Goal: Navigation & Orientation: Find specific page/section

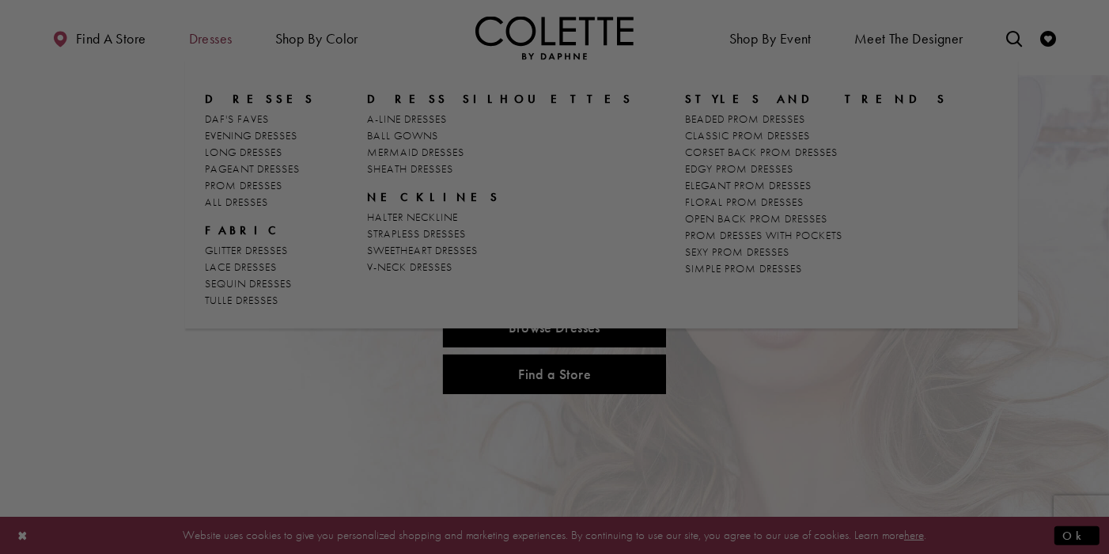
click at [211, 44] on div at bounding box center [560, 279] width 1120 height 559
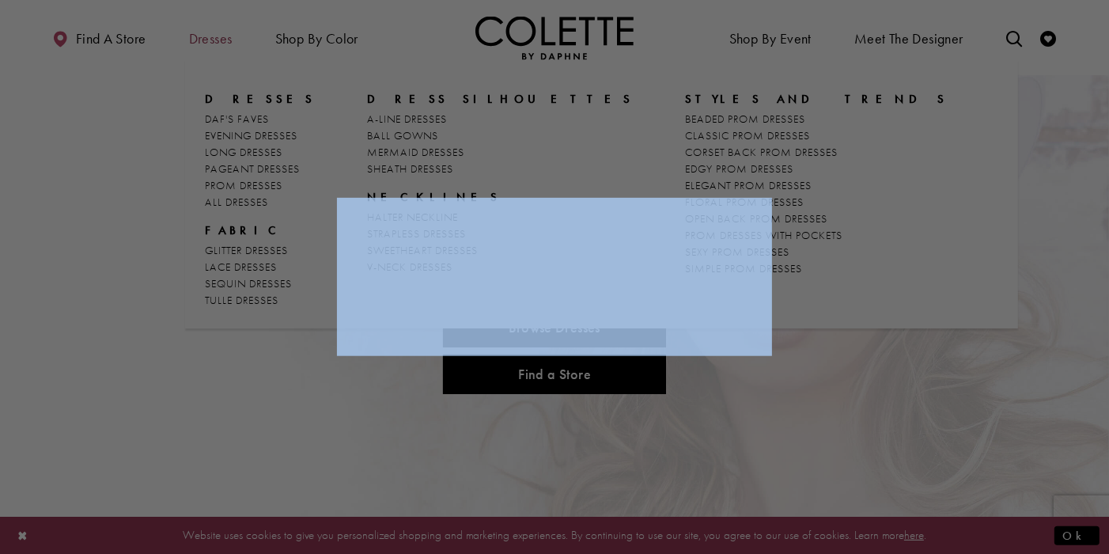
click at [211, 44] on div at bounding box center [560, 279] width 1120 height 559
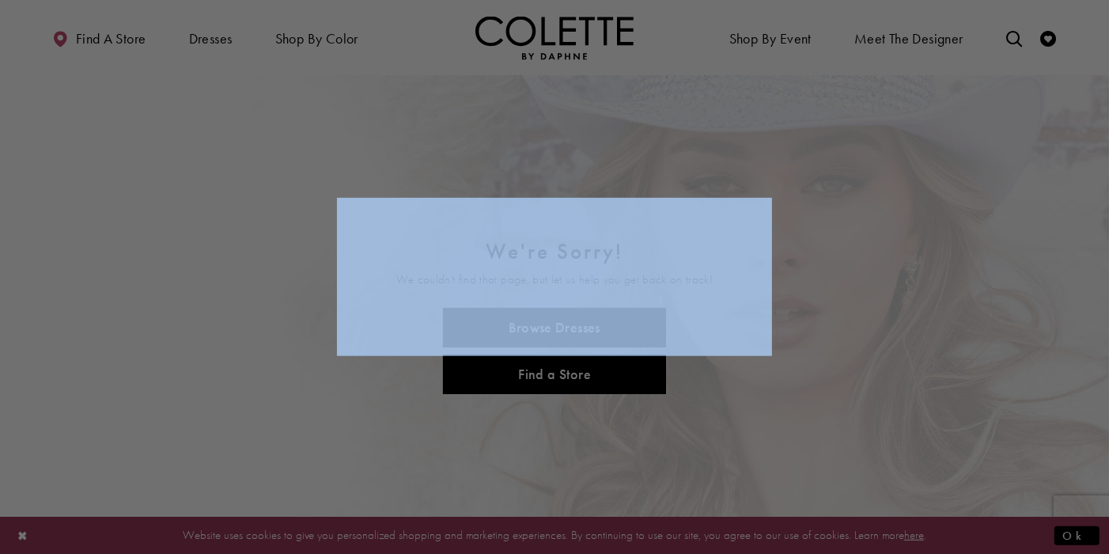
click at [208, 32] on div at bounding box center [560, 279] width 1120 height 559
click at [209, 41] on div at bounding box center [560, 279] width 1120 height 559
click at [110, 36] on div at bounding box center [560, 279] width 1120 height 559
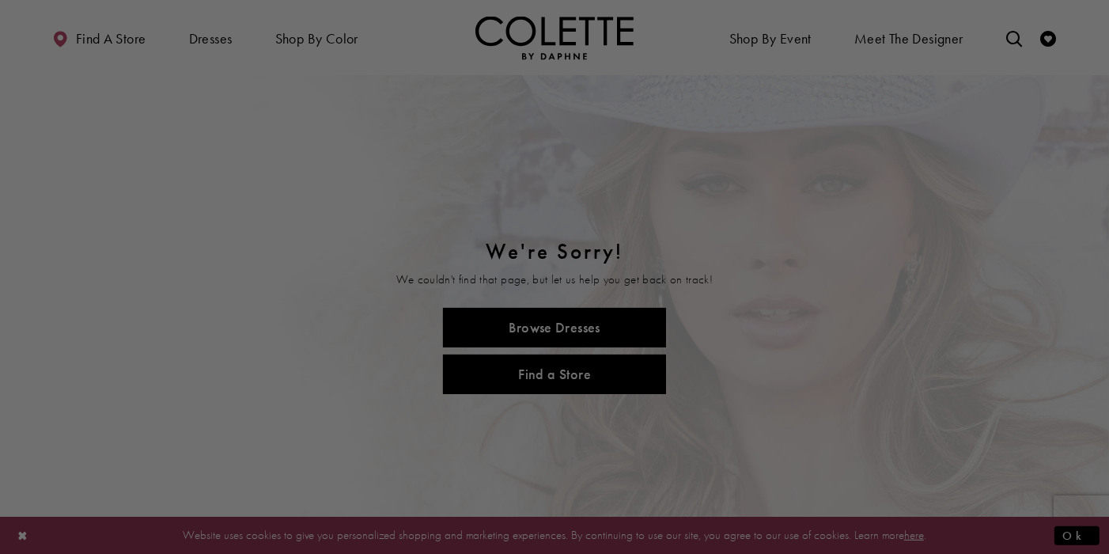
click at [198, 38] on div at bounding box center [560, 279] width 1120 height 559
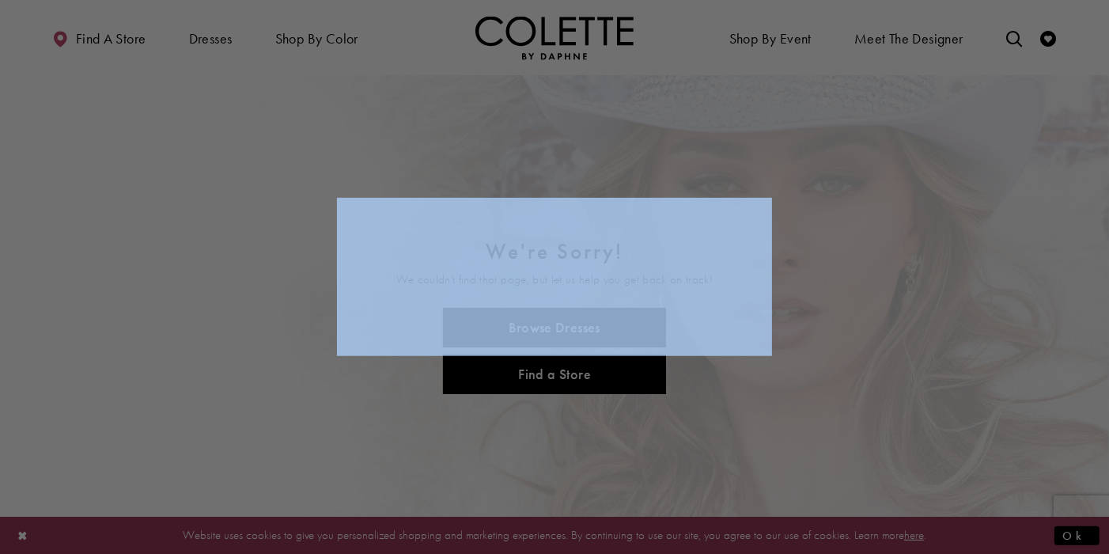
click at [198, 38] on div at bounding box center [560, 279] width 1120 height 559
